Goal: Task Accomplishment & Management: Manage account settings

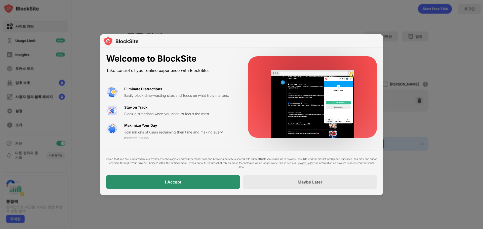
click at [163, 180] on div "I Accept" at bounding box center [173, 182] width 134 height 14
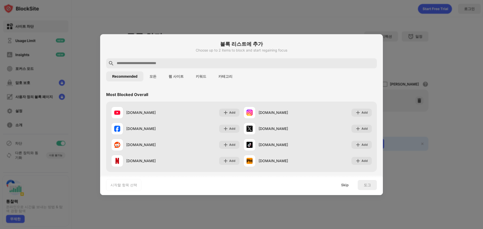
click at [217, 74] on button "카테고리" at bounding box center [225, 76] width 26 height 10
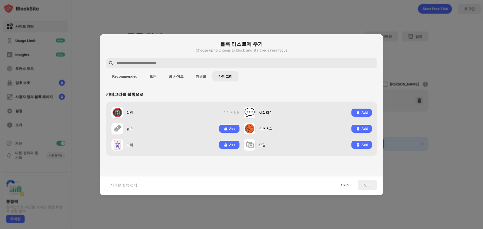
click at [123, 74] on button "Recommended" at bounding box center [124, 76] width 37 height 10
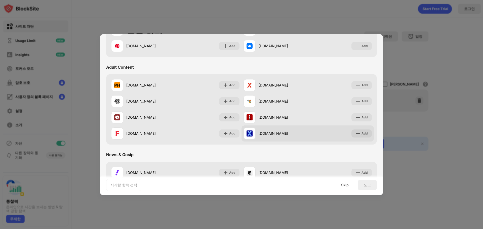
scroll to position [201, 0]
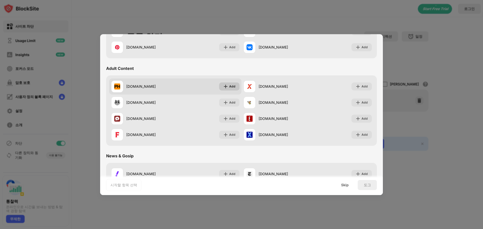
click at [233, 86] on div "Add" at bounding box center [232, 86] width 6 height 5
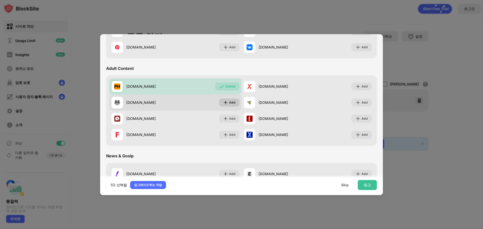
click at [230, 99] on div "Add" at bounding box center [229, 103] width 20 height 8
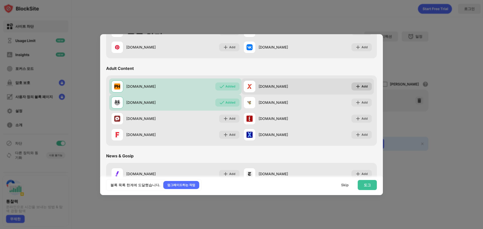
click at [361, 85] on div "Add" at bounding box center [364, 86] width 6 height 5
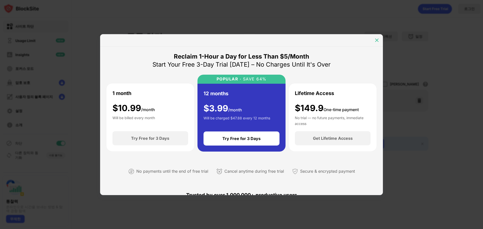
click at [376, 38] on img at bounding box center [376, 40] width 5 height 5
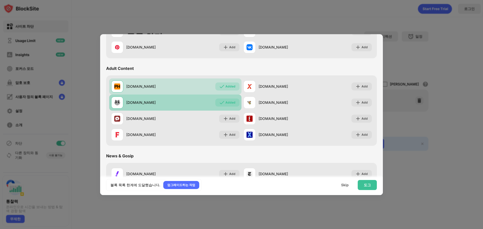
click at [232, 104] on div "Added" at bounding box center [230, 102] width 10 height 5
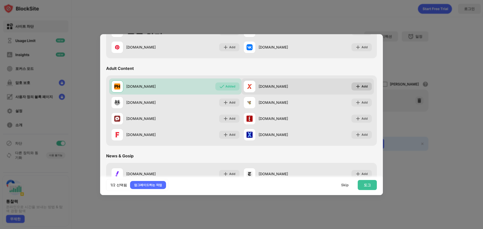
click at [361, 84] on div "Add" at bounding box center [364, 86] width 6 height 5
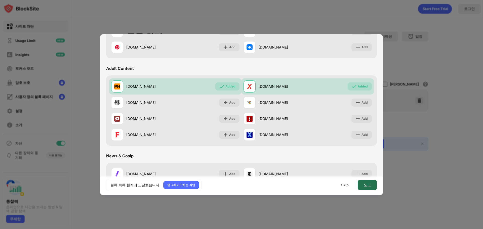
click at [372, 186] on div "도그" at bounding box center [367, 185] width 19 height 10
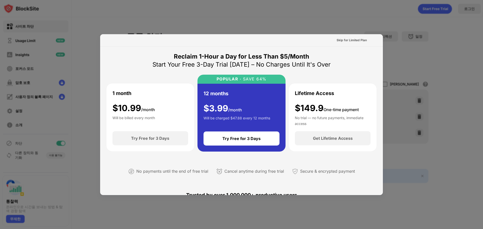
click at [336, 15] on div at bounding box center [241, 114] width 483 height 229
click at [356, 24] on div at bounding box center [241, 114] width 483 height 229
click at [293, 29] on div at bounding box center [241, 114] width 483 height 229
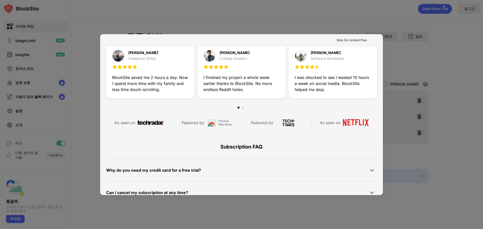
scroll to position [245, 0]
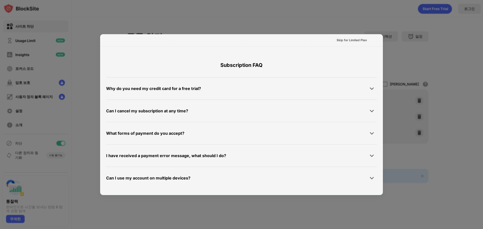
click at [377, 20] on div at bounding box center [241, 114] width 483 height 229
click at [352, 36] on div "Skip for Limited Plan" at bounding box center [351, 40] width 38 height 8
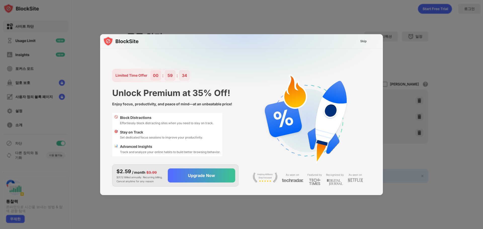
scroll to position [0, 0]
click at [365, 43] on div "Skip" at bounding box center [363, 41] width 7 height 5
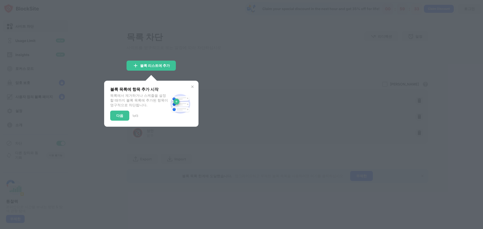
click at [210, 79] on div at bounding box center [241, 114] width 483 height 229
click at [193, 41] on div at bounding box center [241, 114] width 483 height 229
click at [190, 85] on div "블록 목록에 항목 추가 시작 목록에서 제거하거나 스케줄을 설정할 때까지 블록 목록에 추가된 항목이 영구적으로 차단됩니다. 다음 1 of 3" at bounding box center [151, 104] width 94 height 46
click at [190, 87] on img at bounding box center [192, 87] width 4 height 4
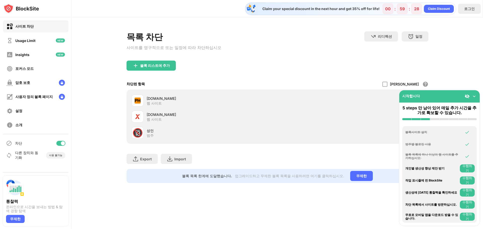
click at [475, 95] on img at bounding box center [473, 96] width 5 height 5
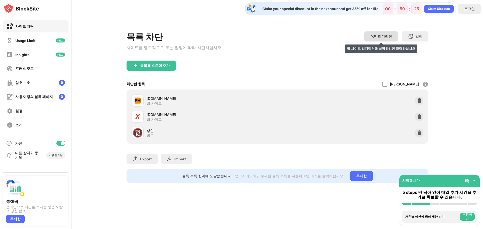
click at [390, 38] on div "리디렉션" at bounding box center [385, 36] width 14 height 5
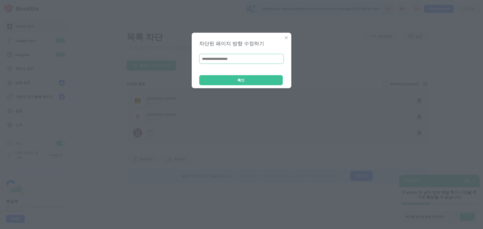
click at [239, 60] on input at bounding box center [241, 59] width 84 height 10
type input "*********"
